Goal: Task Accomplishment & Management: Manage account settings

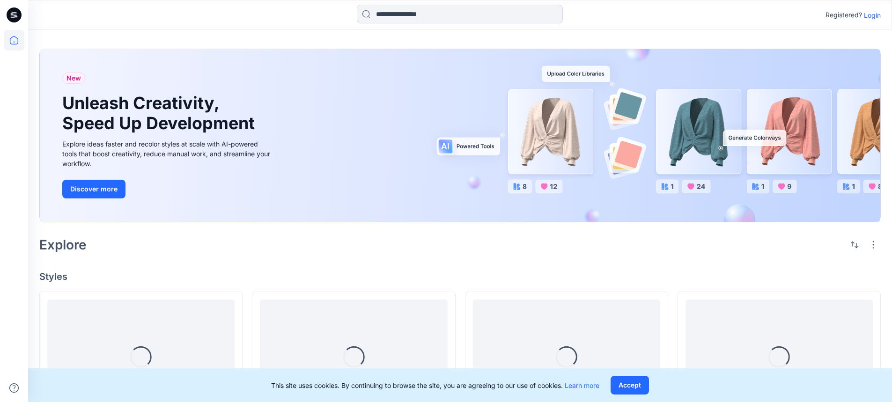
click at [872, 13] on p "Login" at bounding box center [872, 15] width 17 height 10
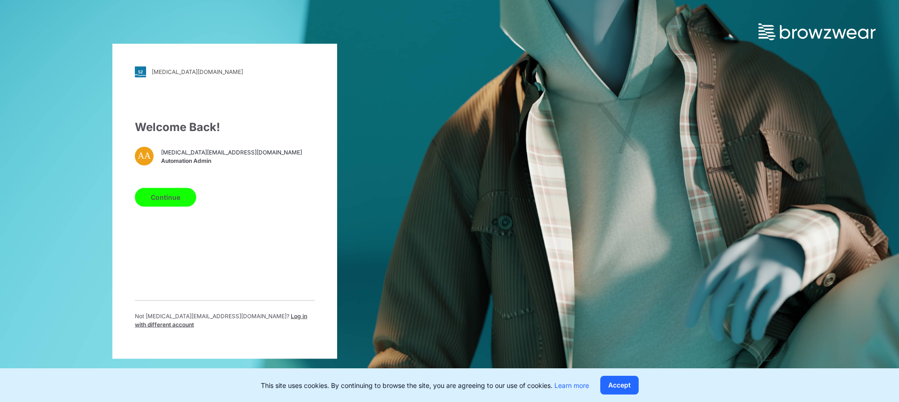
click at [174, 195] on button "Continue" at bounding box center [165, 197] width 61 height 19
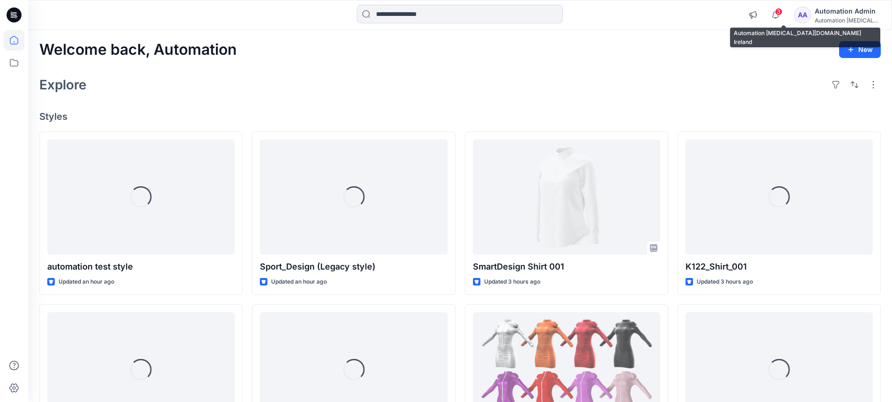
click at [842, 21] on div "Automation testim..." at bounding box center [848, 20] width 66 height 7
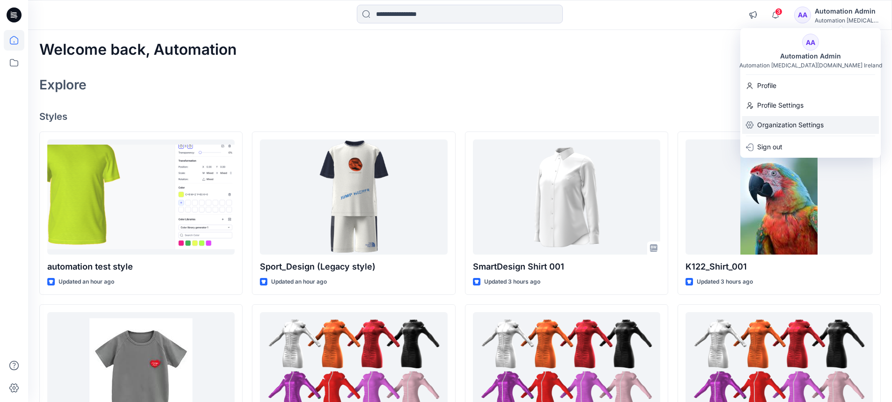
click at [797, 121] on p "Organization Settings" at bounding box center [790, 125] width 67 height 18
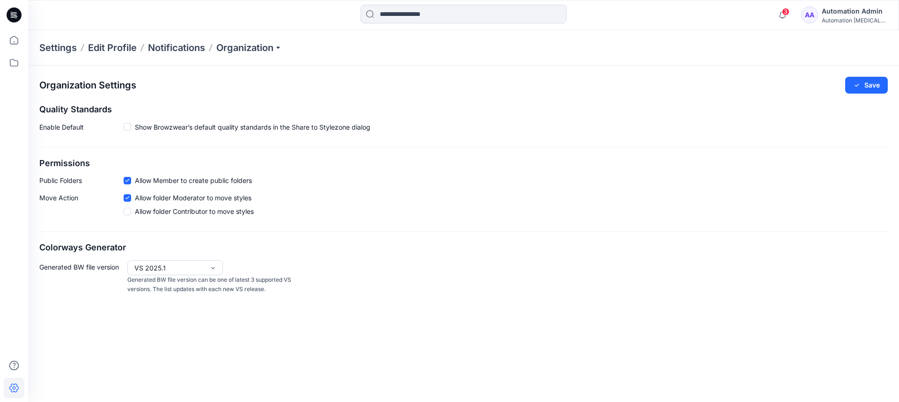
click at [850, 11] on div "Automation Admin" at bounding box center [855, 11] width 66 height 11
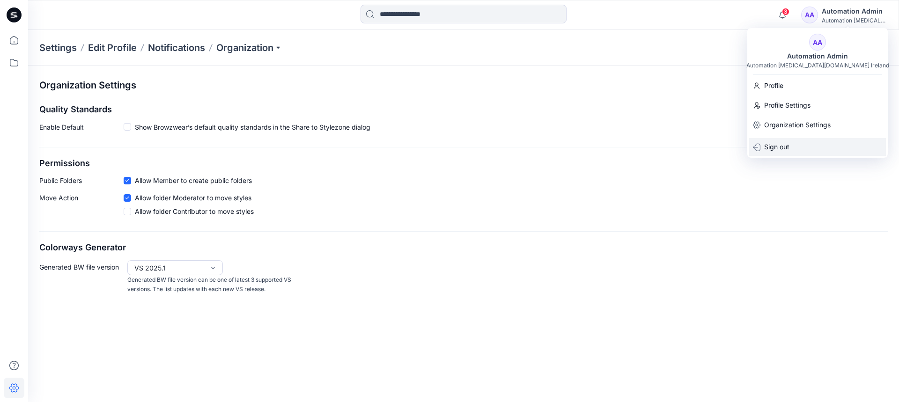
click at [801, 148] on div "Sign out" at bounding box center [817, 147] width 137 height 18
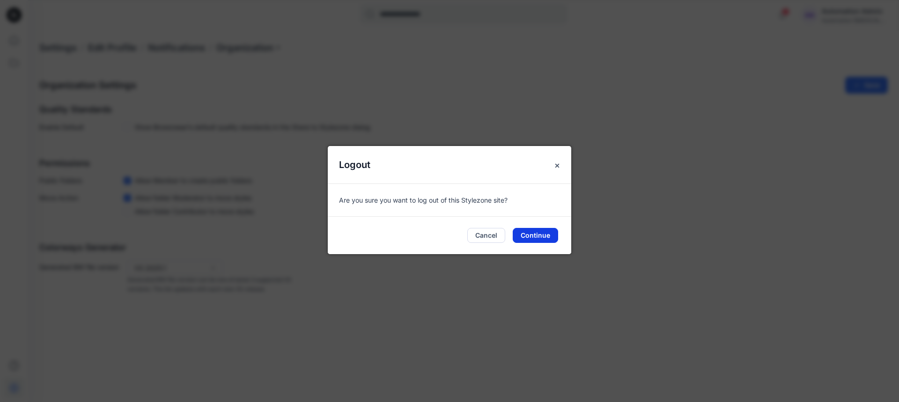
click at [541, 233] on button "Continue" at bounding box center [535, 235] width 45 height 15
